Goal: Find specific page/section

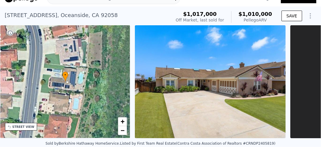
scroll to position [2, 0]
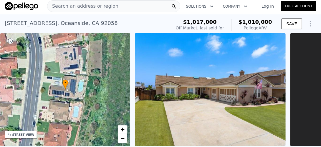
click at [77, 6] on span "Search an address or region" at bounding box center [82, 6] width 71 height 7
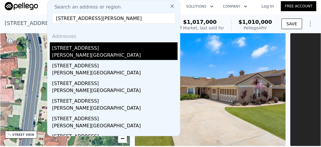
type input "[STREET_ADDRESS][PERSON_NAME]"
click at [73, 49] on div "[STREET_ADDRESS]" at bounding box center [114, 46] width 125 height 9
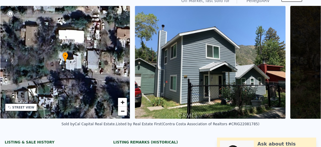
scroll to position [2, 0]
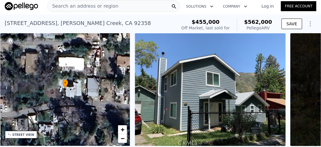
click at [70, 4] on span "Search an address or region" at bounding box center [82, 6] width 71 height 7
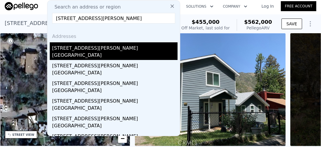
type input "[STREET_ADDRESS][PERSON_NAME]"
click at [76, 53] on div "[GEOGRAPHIC_DATA]" at bounding box center [114, 56] width 125 height 8
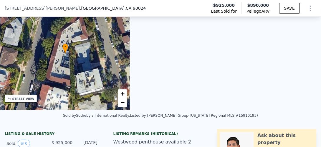
scroll to position [57, 0]
